Goal: Consume media (video, audio)

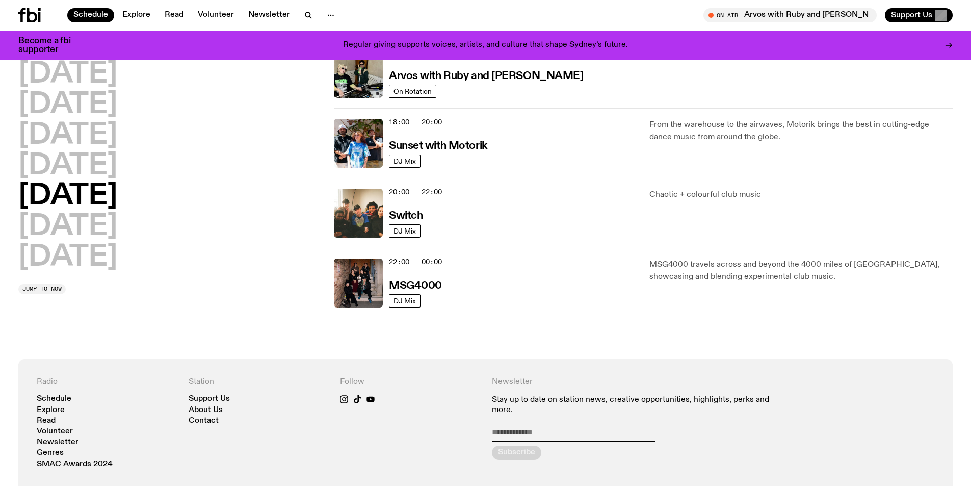
scroll to position [247, 0]
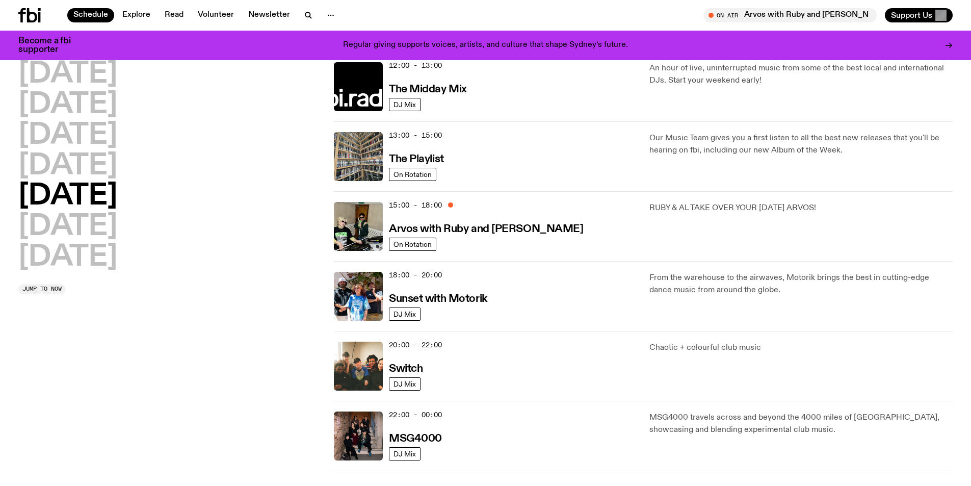
click at [433, 216] on div "15:00 - 18:00 Arvos with [PERSON_NAME] and [PERSON_NAME]" at bounding box center [513, 226] width 248 height 49
click at [432, 244] on link "On Rotation" at bounding box center [412, 244] width 47 height 13
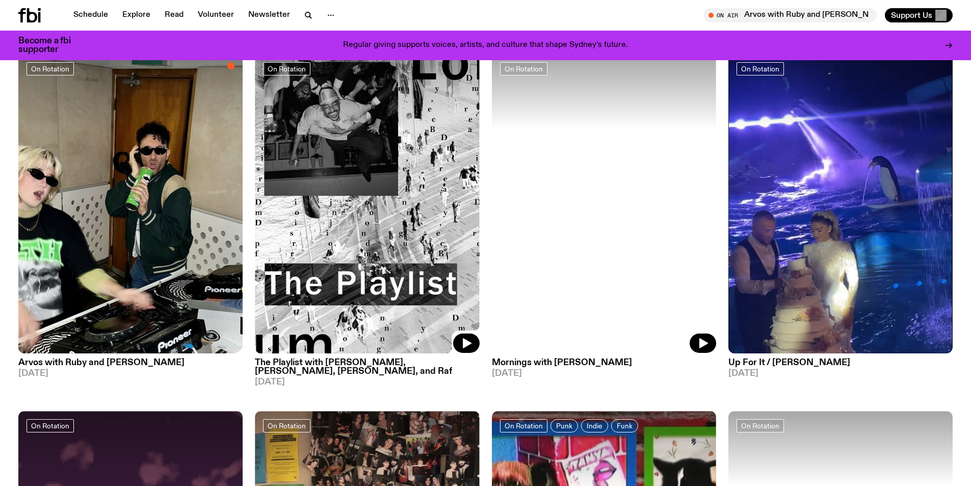
scroll to position [145, 0]
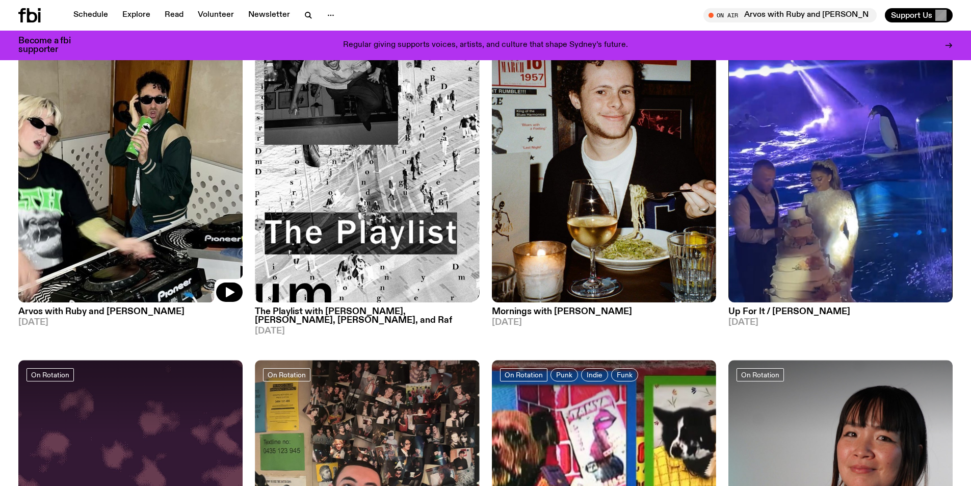
click at [162, 242] on img at bounding box center [130, 152] width 224 height 299
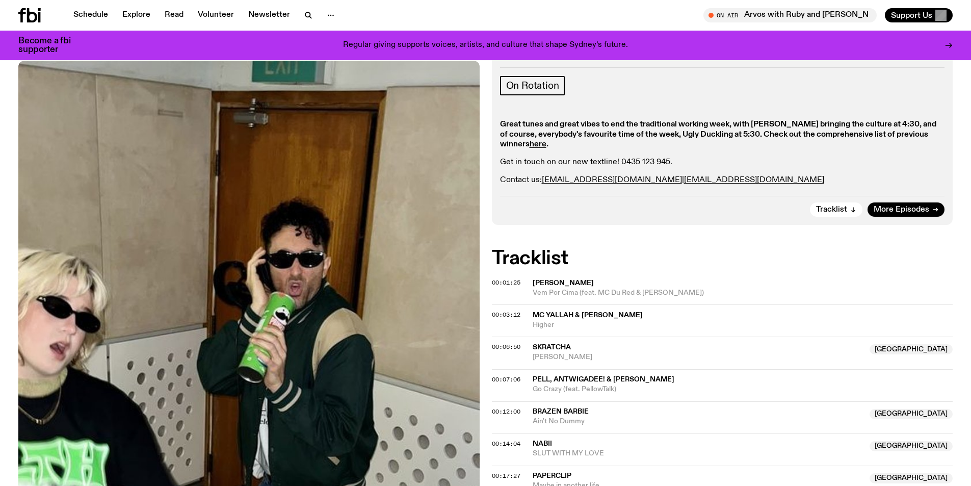
scroll to position [145, 0]
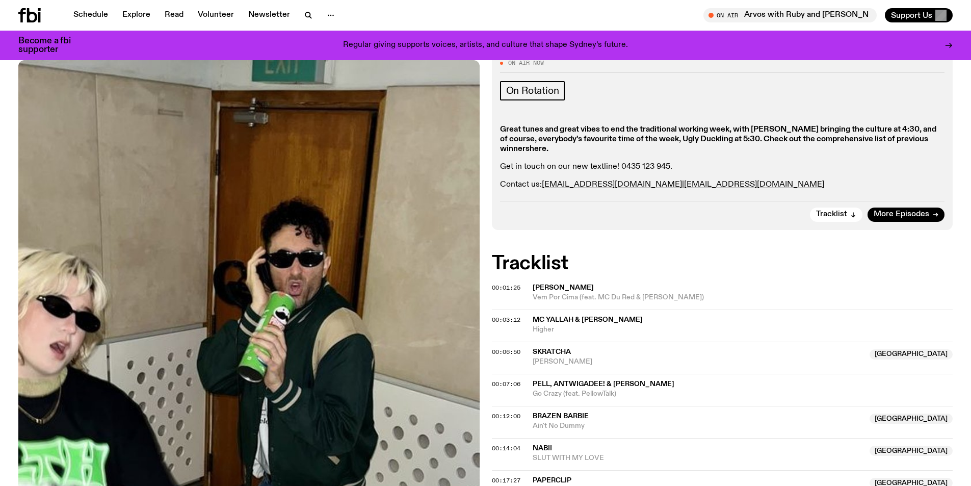
click at [538, 151] on strong "here" at bounding box center [538, 149] width 17 height 8
